Goal: Task Accomplishment & Management: Complete application form

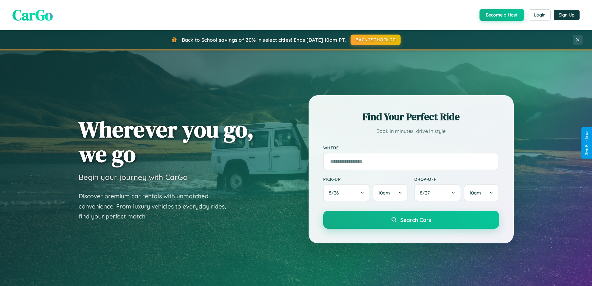
scroll to position [428, 0]
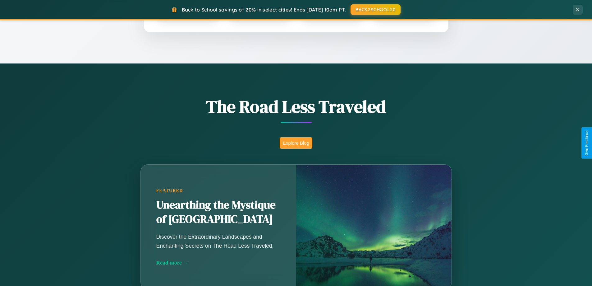
click at [296, 143] on button "Explore Blog" at bounding box center [296, 143] width 33 height 12
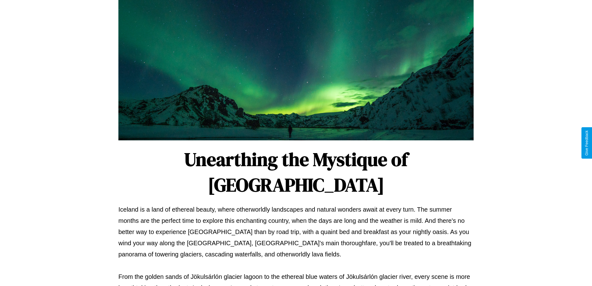
scroll to position [201, 0]
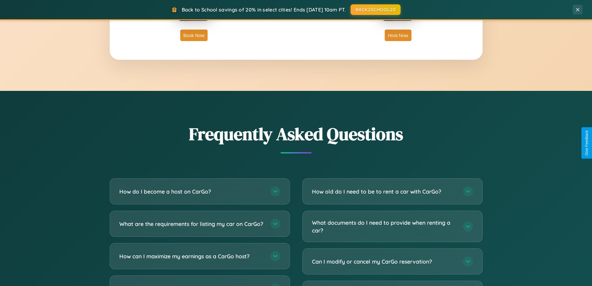
scroll to position [1196, 0]
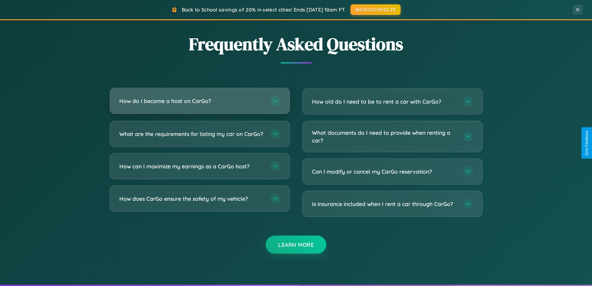
click at [200, 101] on h3 "How do I become a host on CarGo?" at bounding box center [191, 101] width 145 height 8
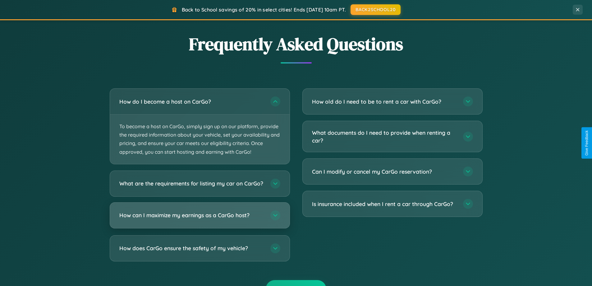
click at [200, 219] on h3 "How can I maximize my earnings as a CarGo host?" at bounding box center [191, 215] width 145 height 8
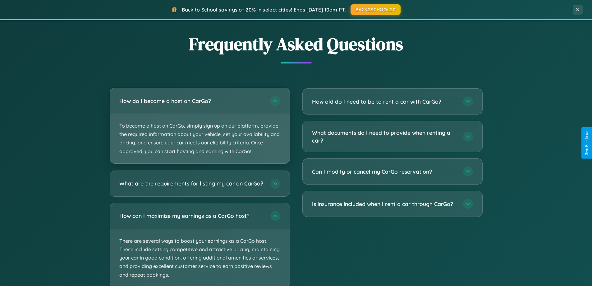
click at [200, 126] on p "To become a host on CarGo, simply sign up on our platform, provide the required…" at bounding box center [200, 138] width 180 height 49
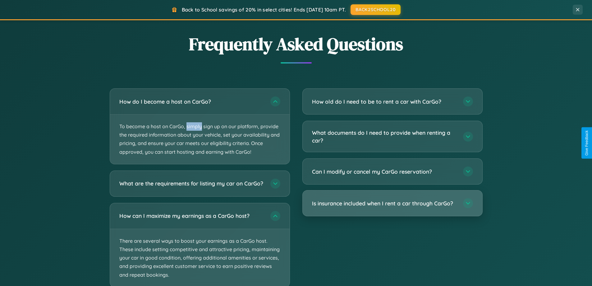
click at [392, 204] on h3 "Is insurance included when I rent a car through CarGo?" at bounding box center [384, 203] width 145 height 8
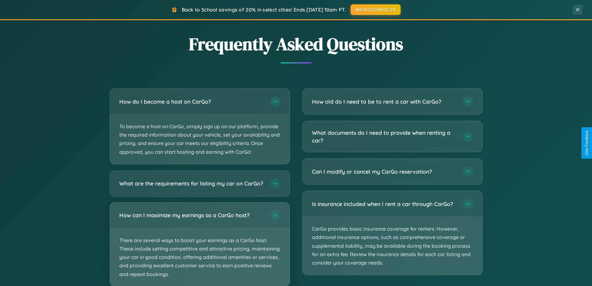
click at [200, 247] on p "There are several ways to boost your earnings as a CarGo host. These include se…" at bounding box center [200, 257] width 180 height 58
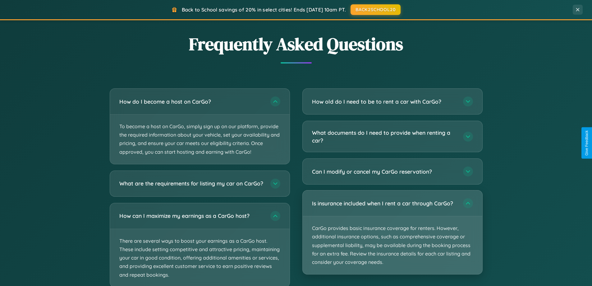
click at [392, 233] on p "CarGo provides basic insurance coverage for renters. However, additional insura…" at bounding box center [393, 245] width 180 height 58
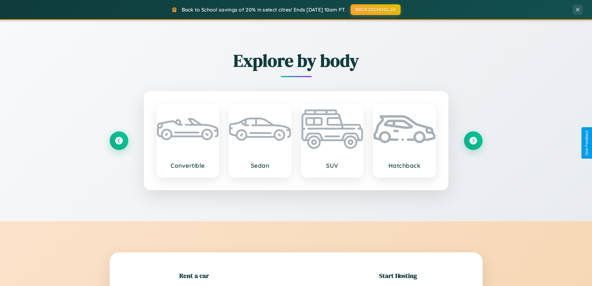
scroll to position [268, 0]
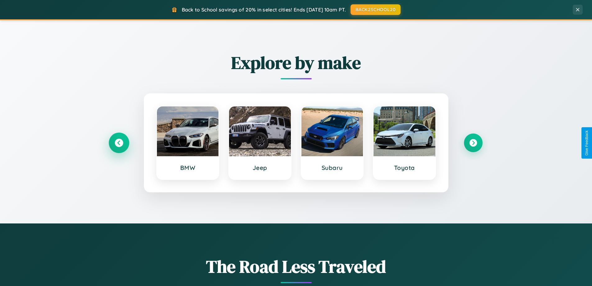
click at [119, 143] on icon at bounding box center [119, 143] width 8 height 8
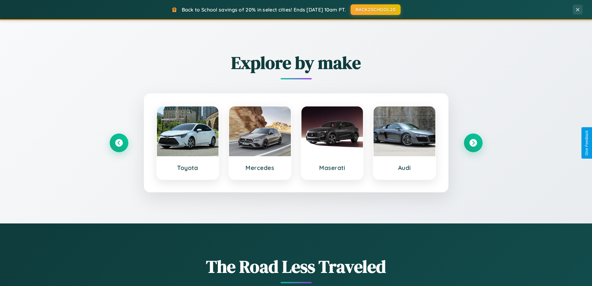
scroll to position [0, 0]
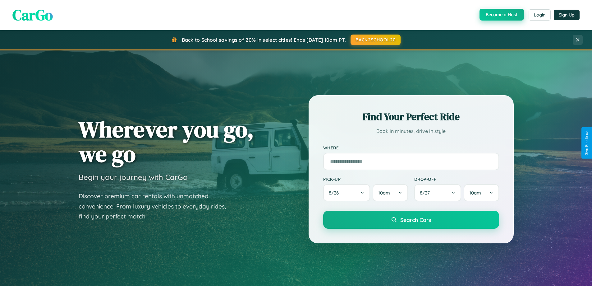
click at [501, 15] on button "Become a Host" at bounding box center [502, 15] width 44 height 12
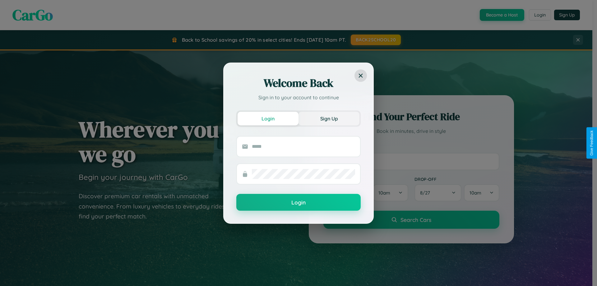
click at [329, 118] on button "Sign Up" at bounding box center [328, 119] width 61 height 14
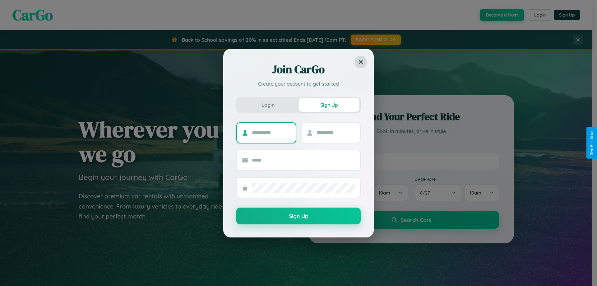
click at [271, 132] on input "text" at bounding box center [271, 133] width 39 height 10
type input "****"
click at [335, 132] on input "text" at bounding box center [335, 133] width 39 height 10
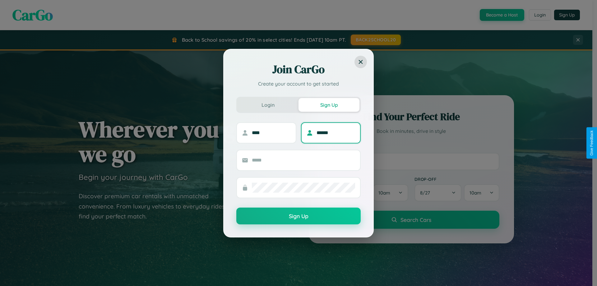
type input "******"
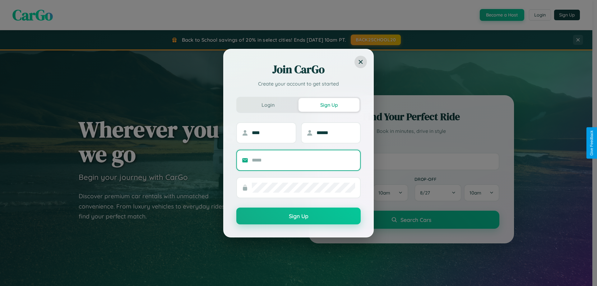
click at [303, 160] on input "text" at bounding box center [303, 160] width 103 height 10
type input "**********"
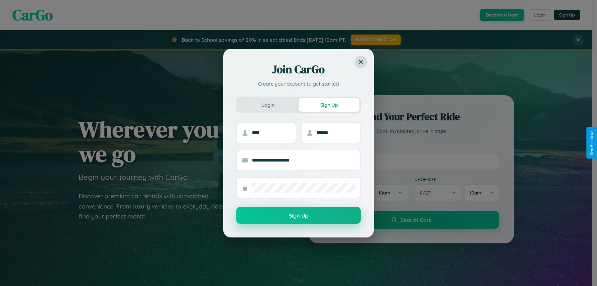
click at [298, 215] on button "Sign Up" at bounding box center [298, 215] width 124 height 17
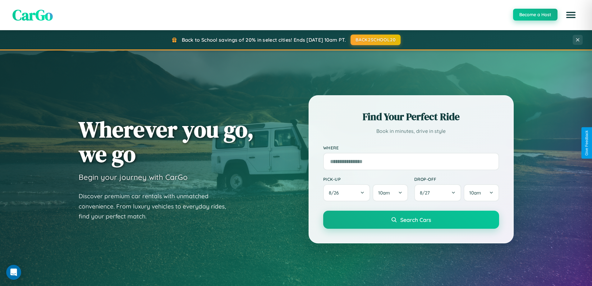
click at [535, 15] on button "Become a Host" at bounding box center [535, 15] width 44 height 12
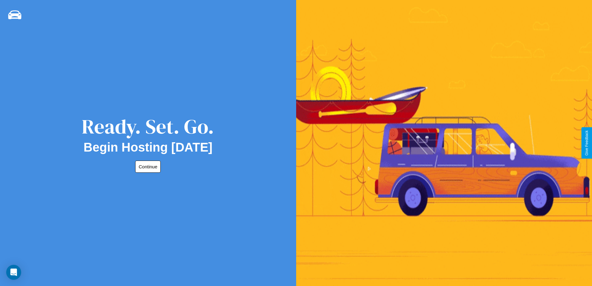
click at [147, 166] on button "Continue" at bounding box center [147, 166] width 25 height 12
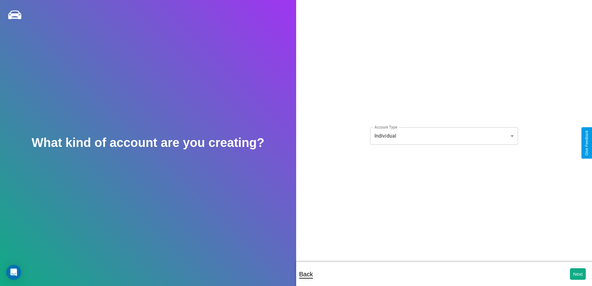
click at [444, 136] on body "**********" at bounding box center [296, 147] width 592 height 294
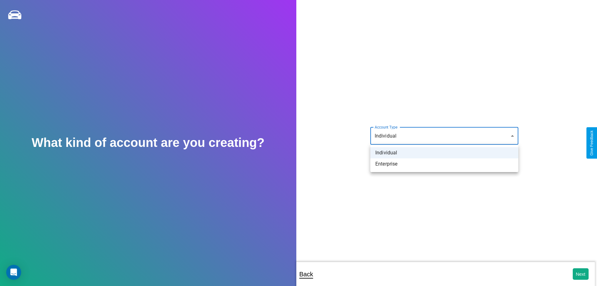
click at [444, 153] on li "Individual" at bounding box center [444, 152] width 148 height 11
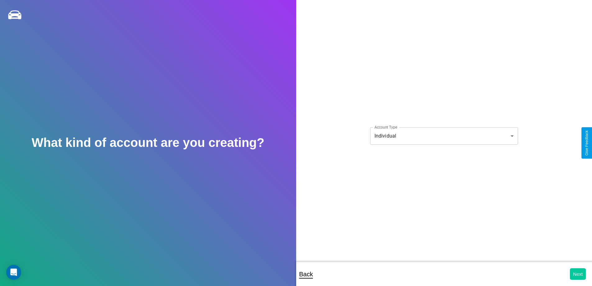
click at [578, 274] on button "Next" at bounding box center [578, 274] width 16 height 12
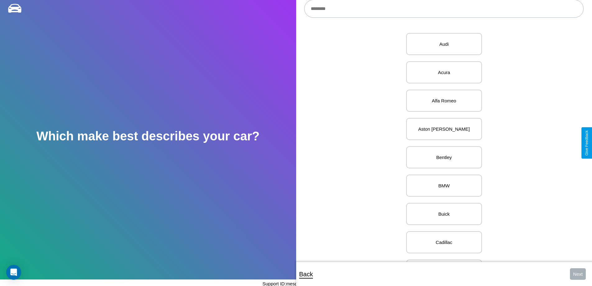
scroll to position [43, 0]
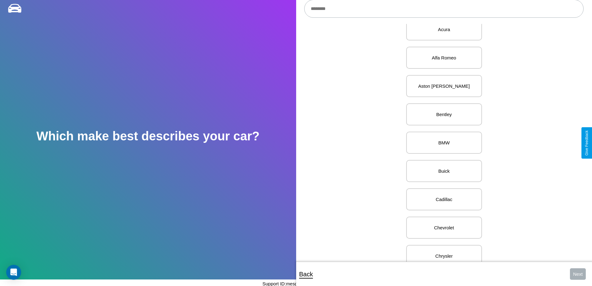
click at [442, 143] on p "BMW" at bounding box center [444, 142] width 62 height 8
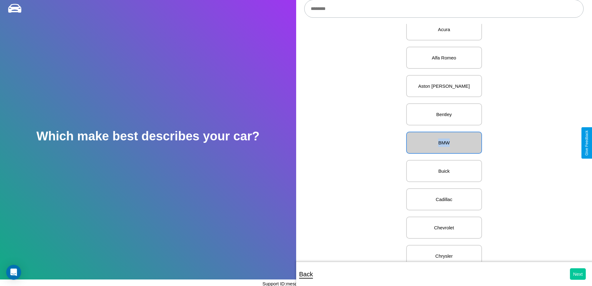
click at [578, 274] on button "Next" at bounding box center [578, 274] width 16 height 12
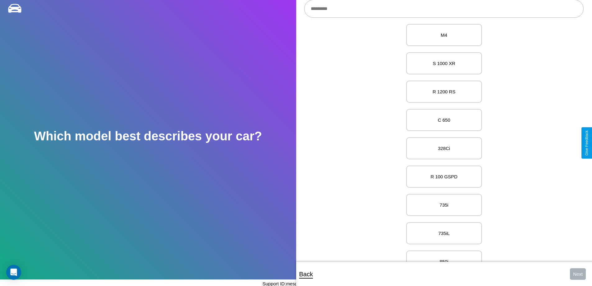
scroll to position [4286, 0]
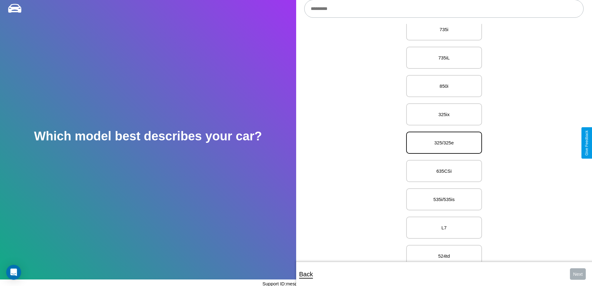
click at [442, 143] on p "325/325e" at bounding box center [444, 142] width 62 height 8
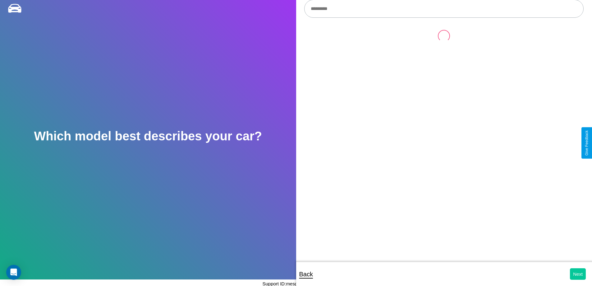
scroll to position [0, 0]
click at [578, 274] on button "Next" at bounding box center [578, 274] width 16 height 12
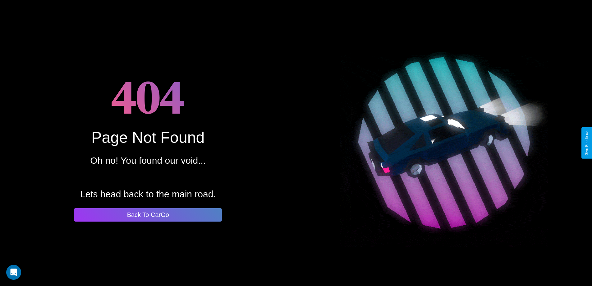
click at [148, 214] on button "Back To CarGo" at bounding box center [148, 214] width 148 height 13
